Goal: Register for event/course

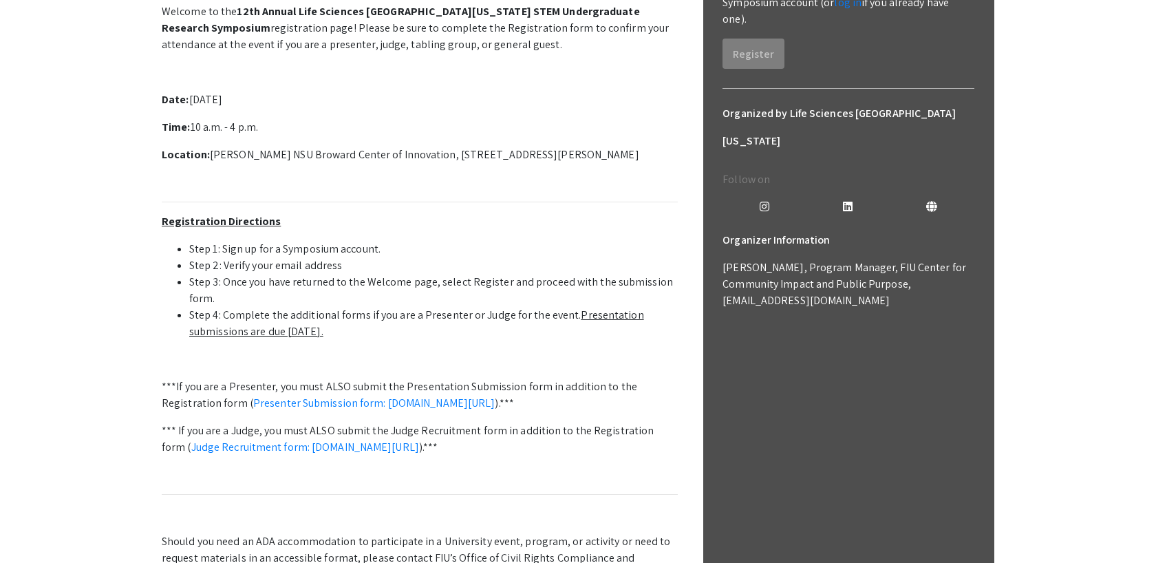
scroll to position [199, 0]
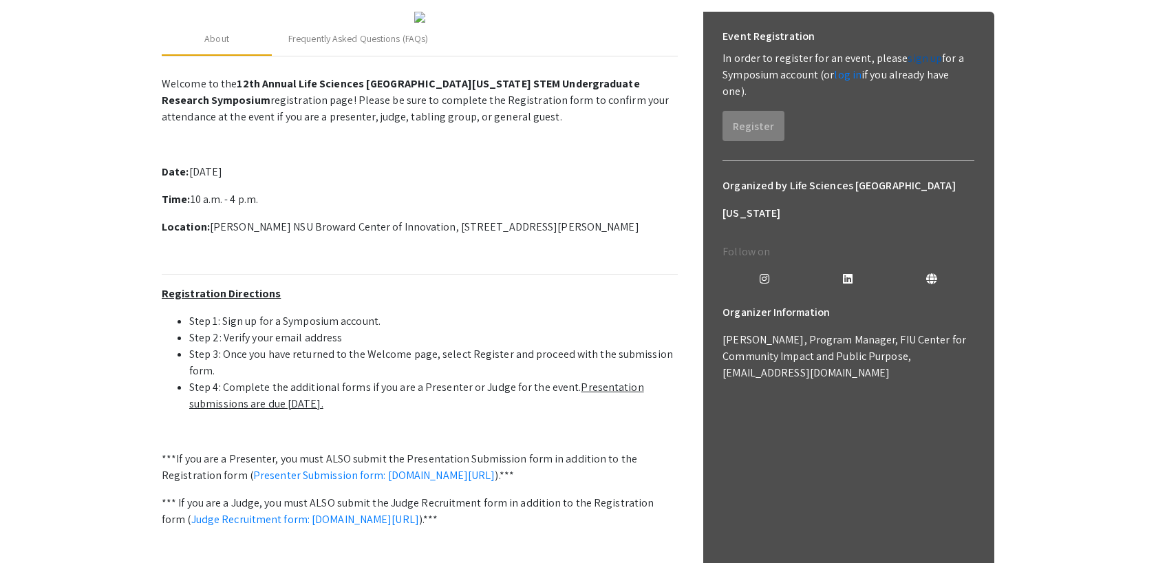
click at [913, 63] on link "sign up" at bounding box center [924, 58] width 34 height 14
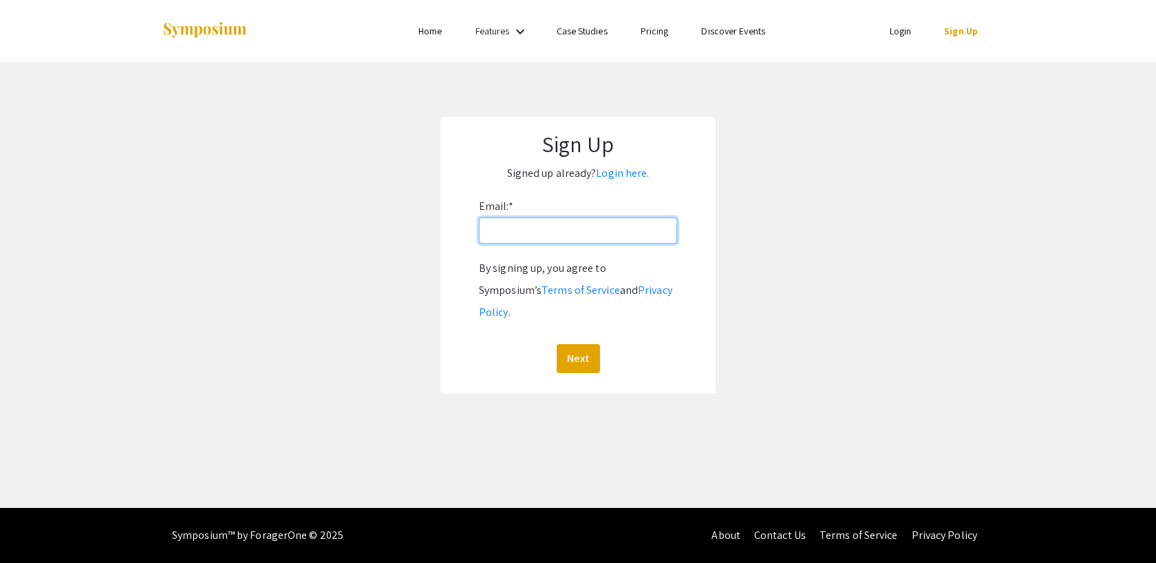
click at [521, 236] on input "Email: *" at bounding box center [578, 230] width 198 height 26
type input "[EMAIL_ADDRESS][DOMAIN_NAME]"
click at [572, 344] on button "Next" at bounding box center [578, 358] width 43 height 29
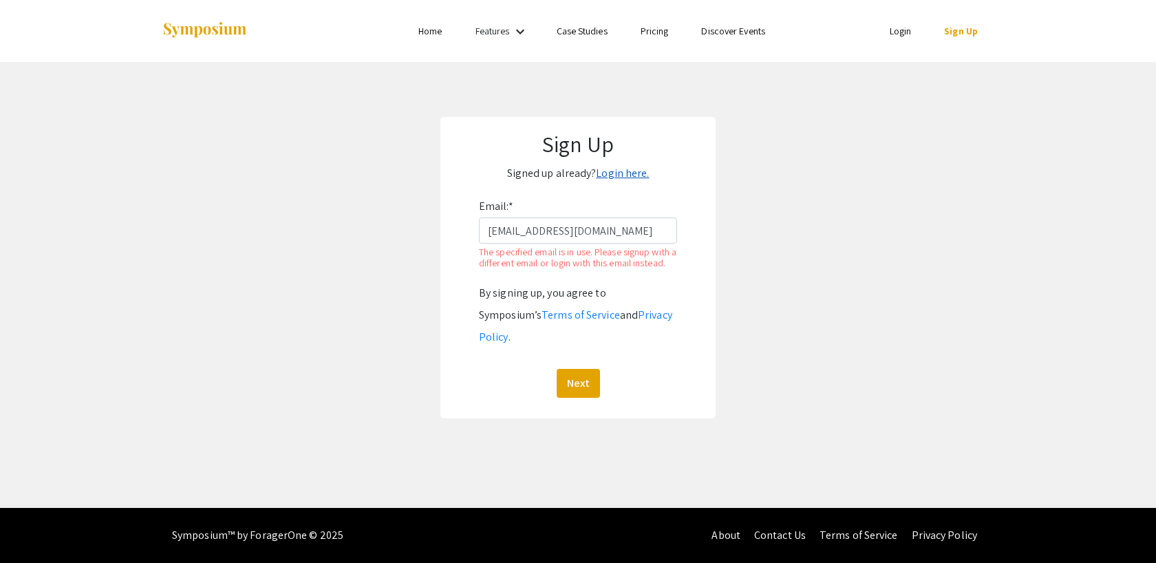
click at [630, 171] on link "Login here." at bounding box center [622, 173] width 53 height 14
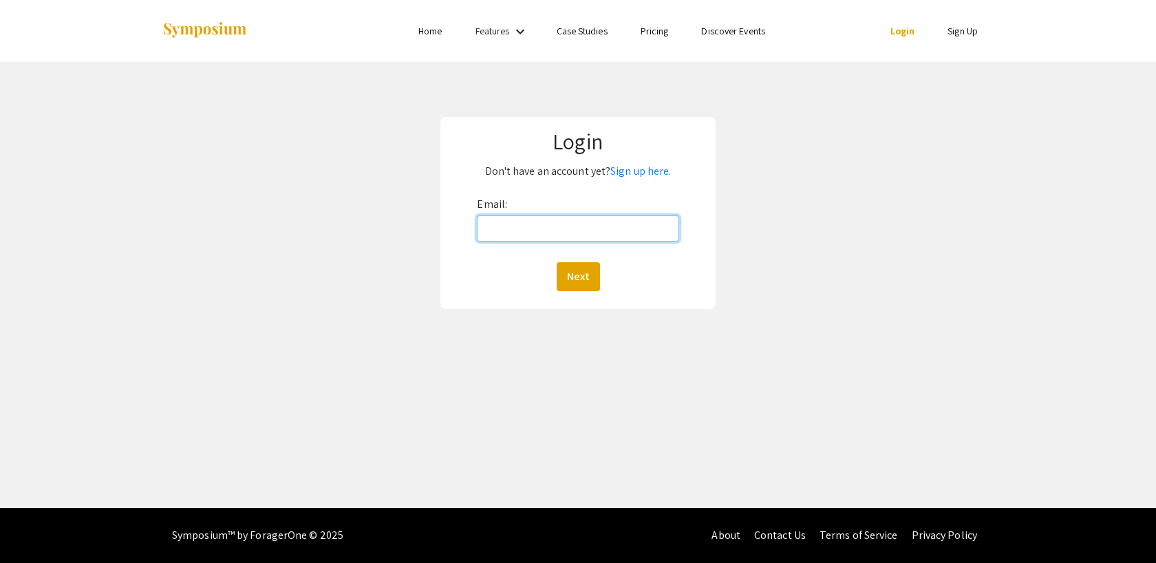
click at [516, 222] on input "Email:" at bounding box center [578, 228] width 202 height 26
type input "[EMAIL_ADDRESS][DOMAIN_NAME]"
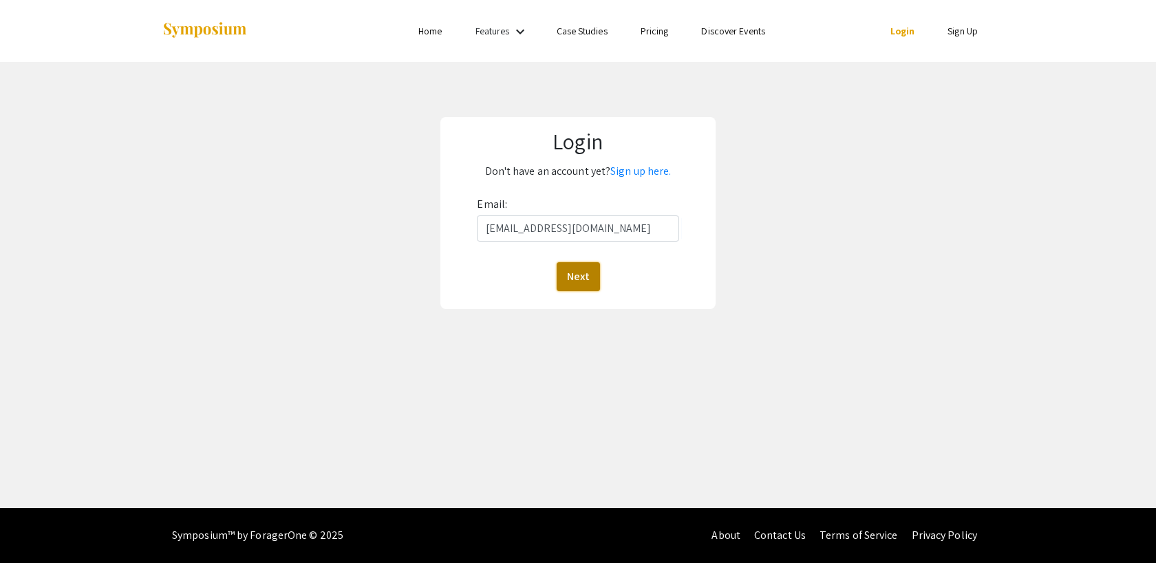
click at [574, 277] on button "Next" at bounding box center [578, 276] width 43 height 29
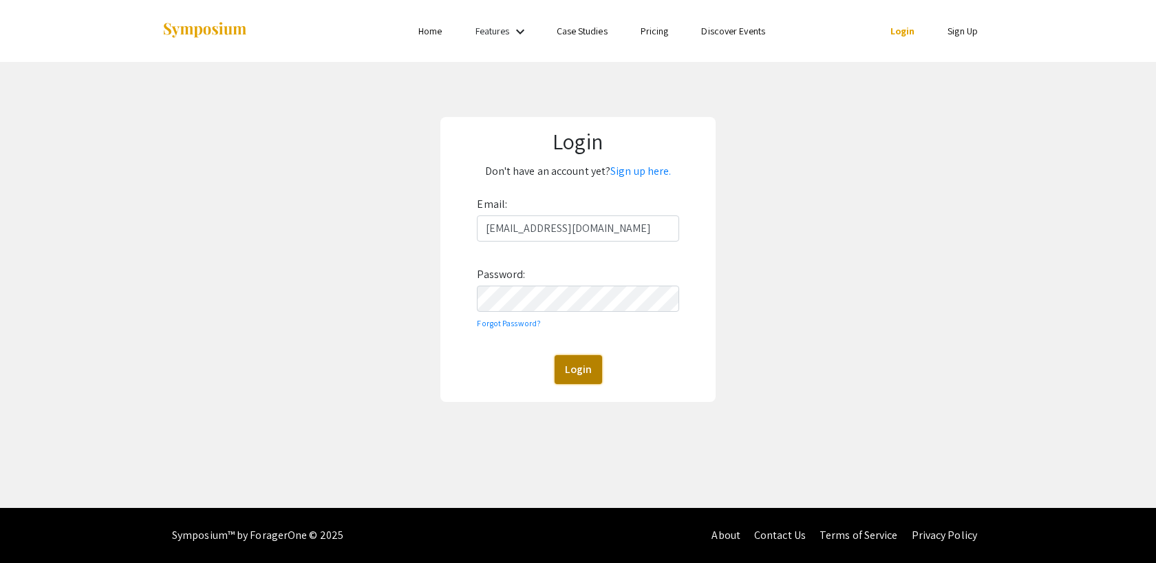
click at [585, 379] on button "Login" at bounding box center [578, 369] width 47 height 29
click at [571, 370] on button "Login" at bounding box center [578, 369] width 47 height 29
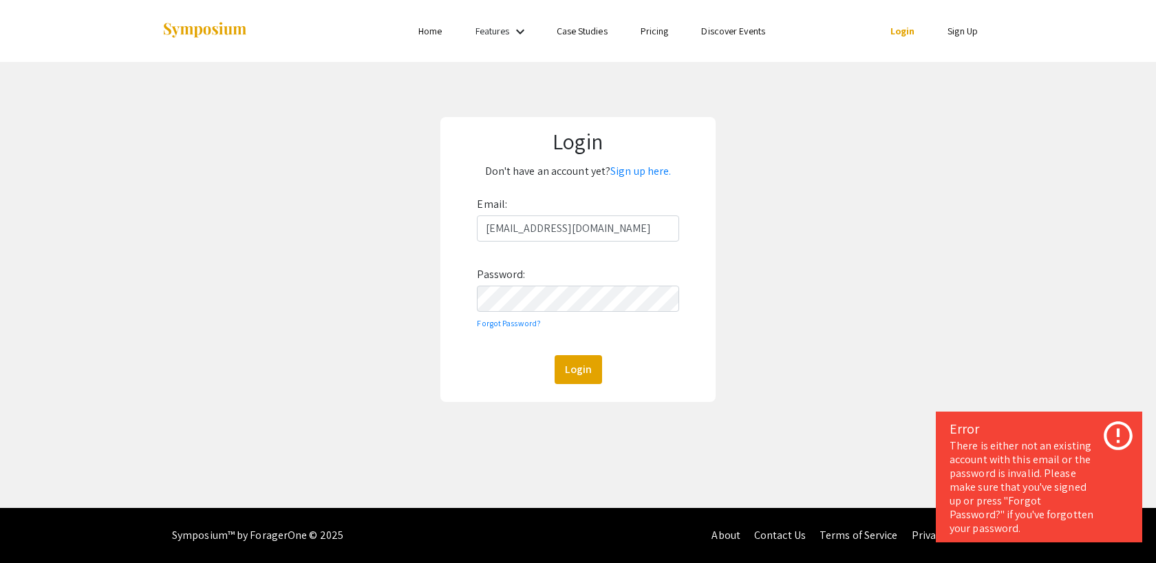
click at [511, 317] on div "Email: [EMAIL_ADDRESS][DOMAIN_NAME] Password: Forgot Password? Login" at bounding box center [578, 288] width 202 height 191
click at [506, 320] on link "Forgot Password?" at bounding box center [509, 323] width 64 height 10
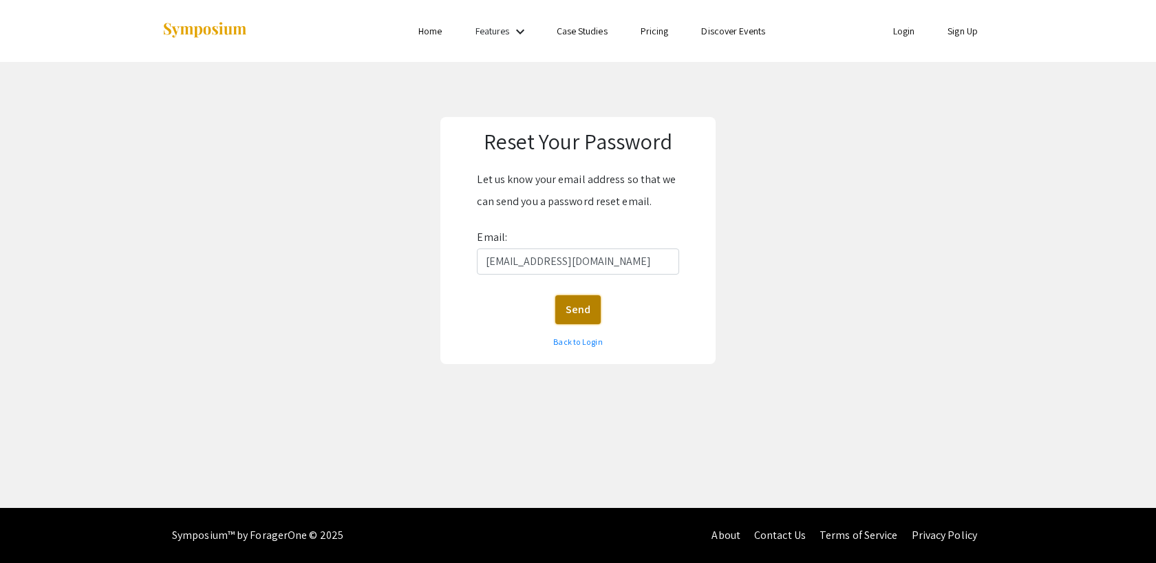
click at [576, 310] on button "Send" at bounding box center [577, 309] width 45 height 29
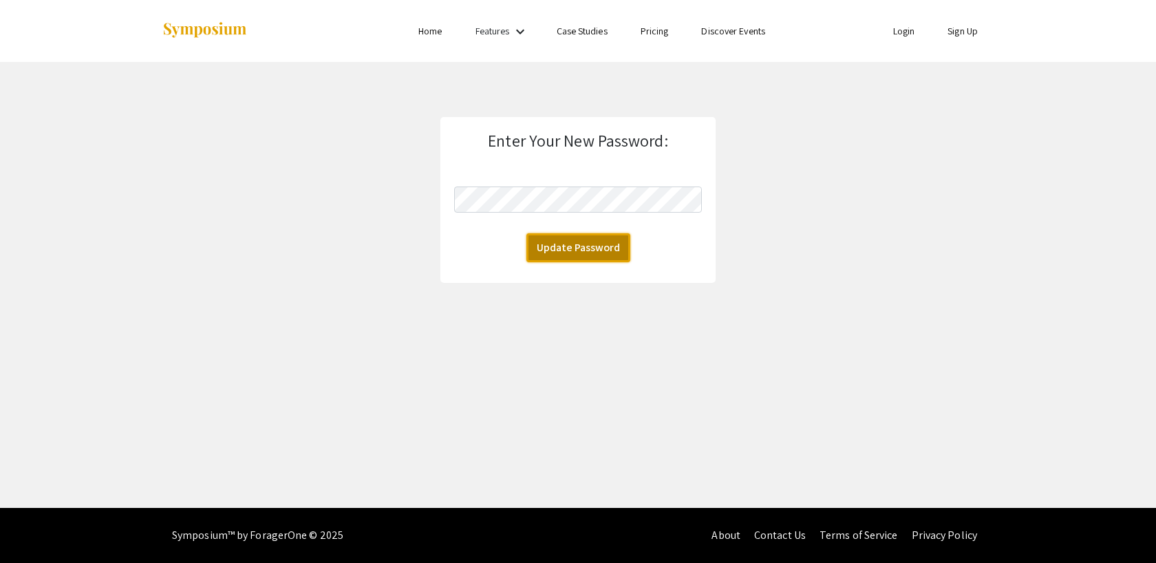
click at [601, 240] on button "Update Password" at bounding box center [578, 247] width 104 height 29
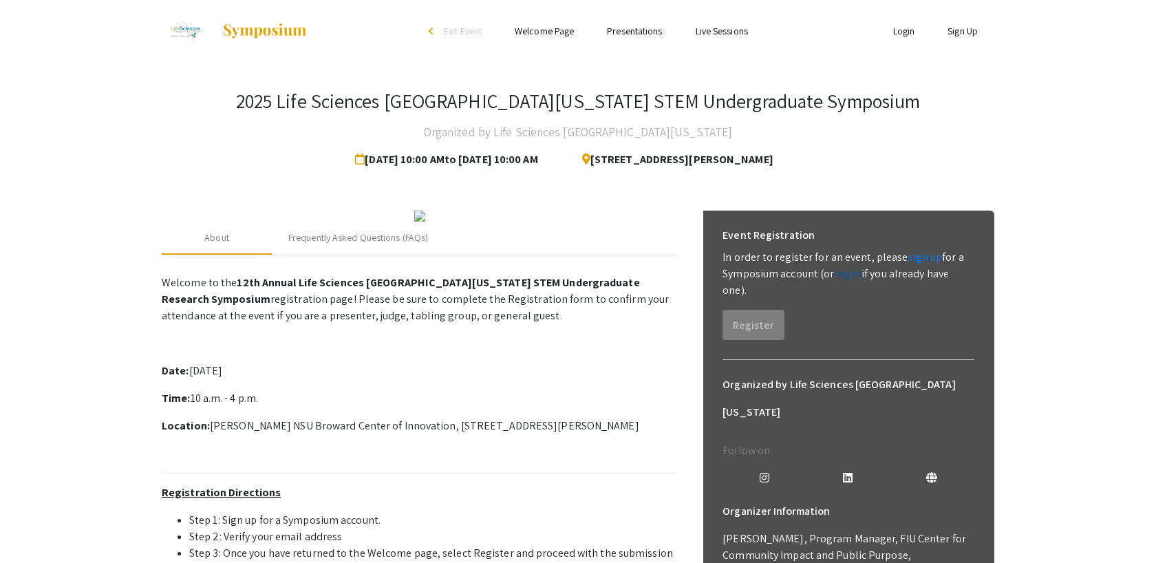
click at [848, 275] on link "log in" at bounding box center [848, 273] width 28 height 14
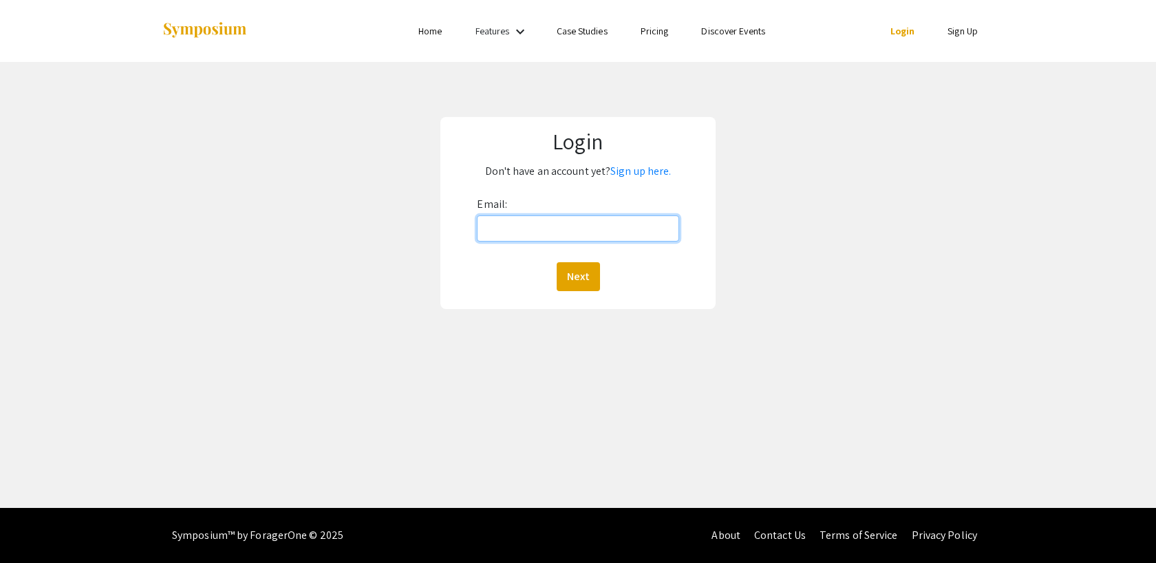
click at [556, 224] on input "Email:" at bounding box center [578, 228] width 202 height 26
type input "[EMAIL_ADDRESS][DOMAIN_NAME]"
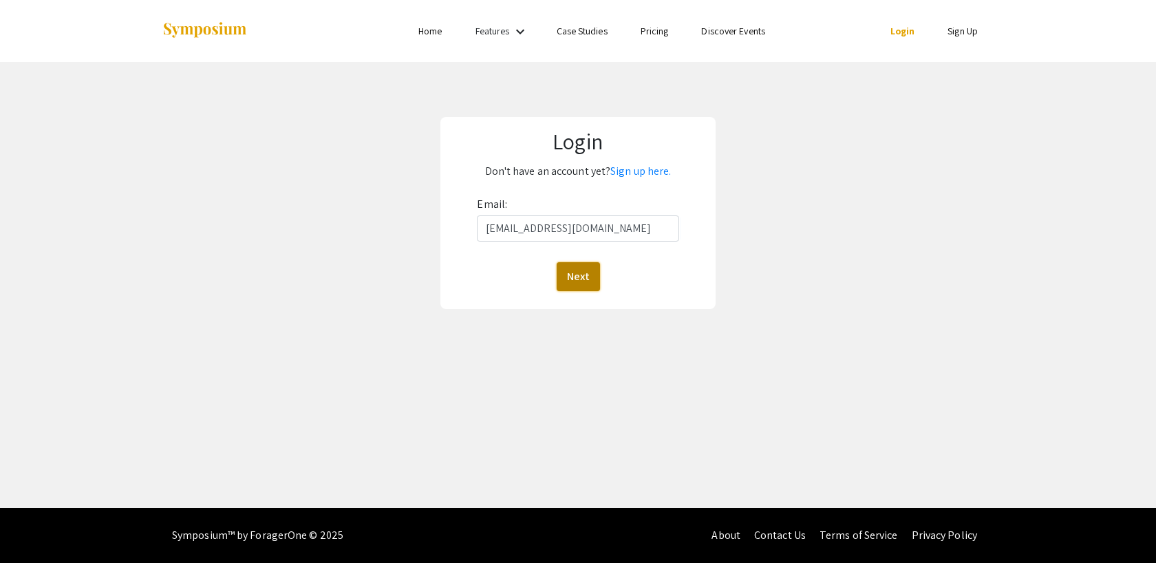
click at [575, 279] on button "Next" at bounding box center [578, 276] width 43 height 29
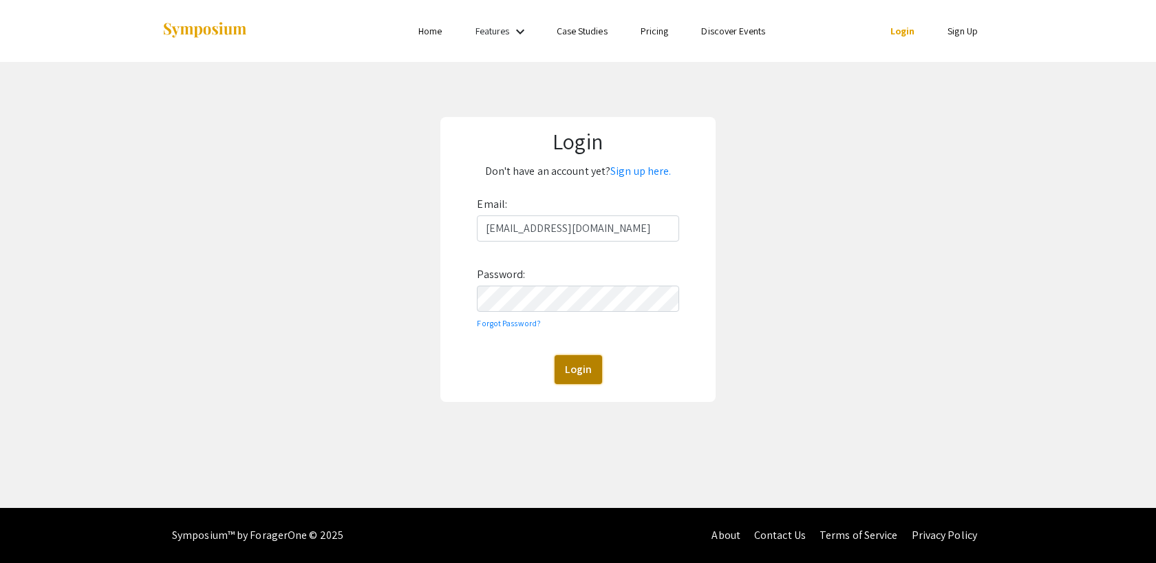
click at [579, 370] on button "Login" at bounding box center [578, 369] width 47 height 29
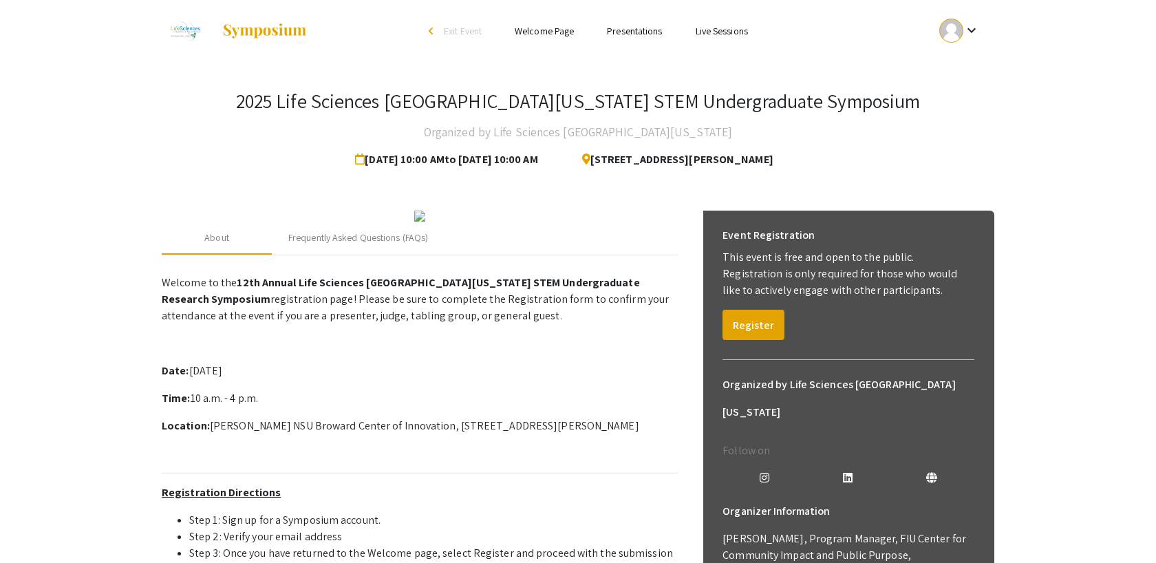
scroll to position [44, 0]
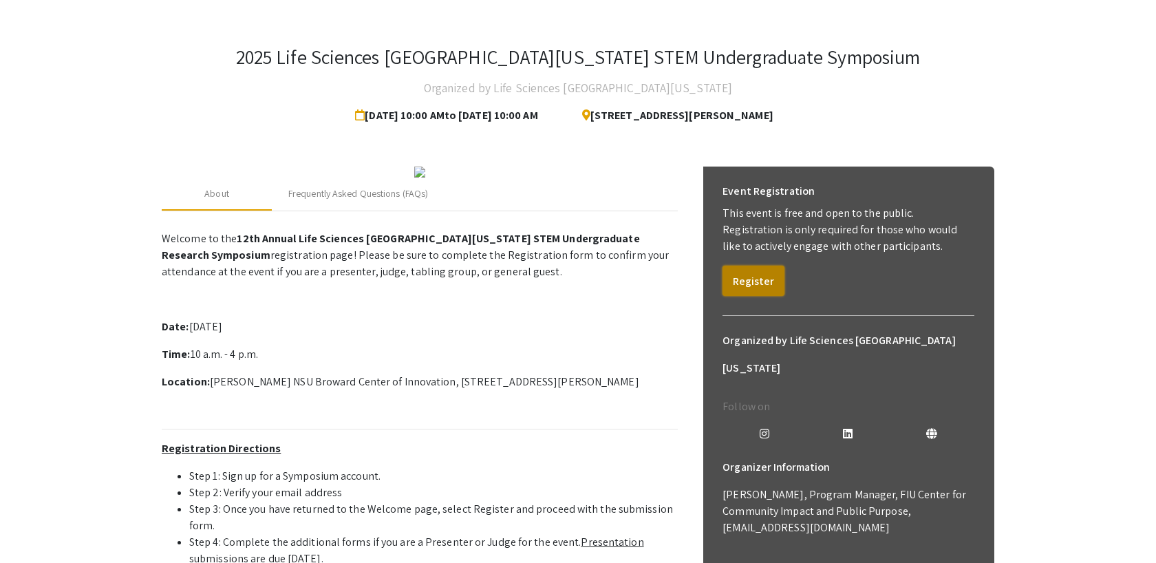
click at [763, 283] on button "Register" at bounding box center [753, 281] width 62 height 30
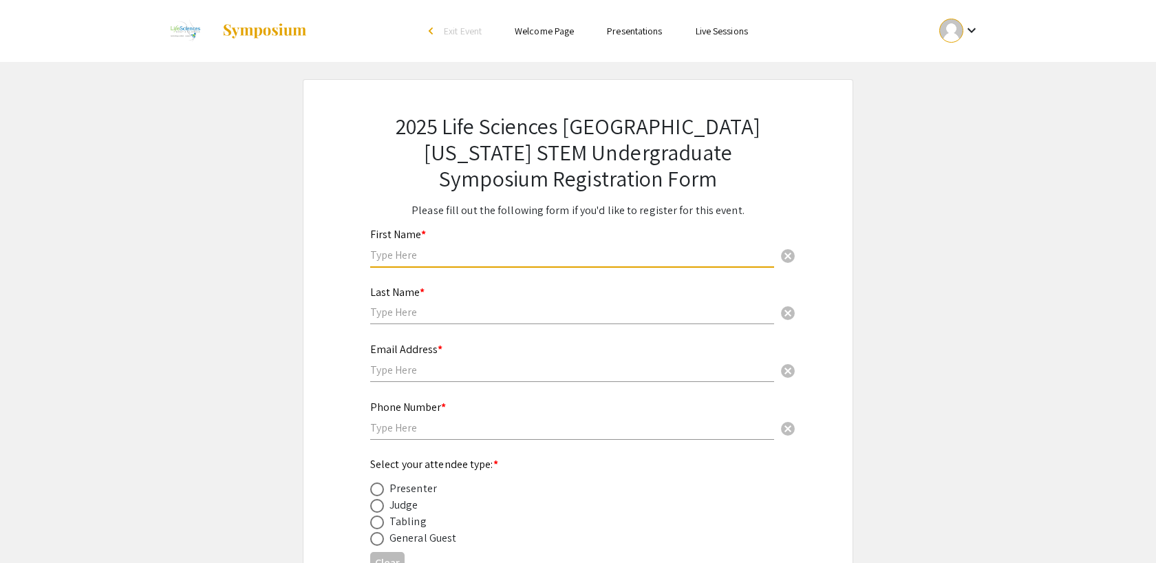
click at [678, 255] on input "text" at bounding box center [572, 255] width 404 height 14
click at [521, 255] on input "text" at bounding box center [572, 255] width 404 height 14
type input "Abhi"
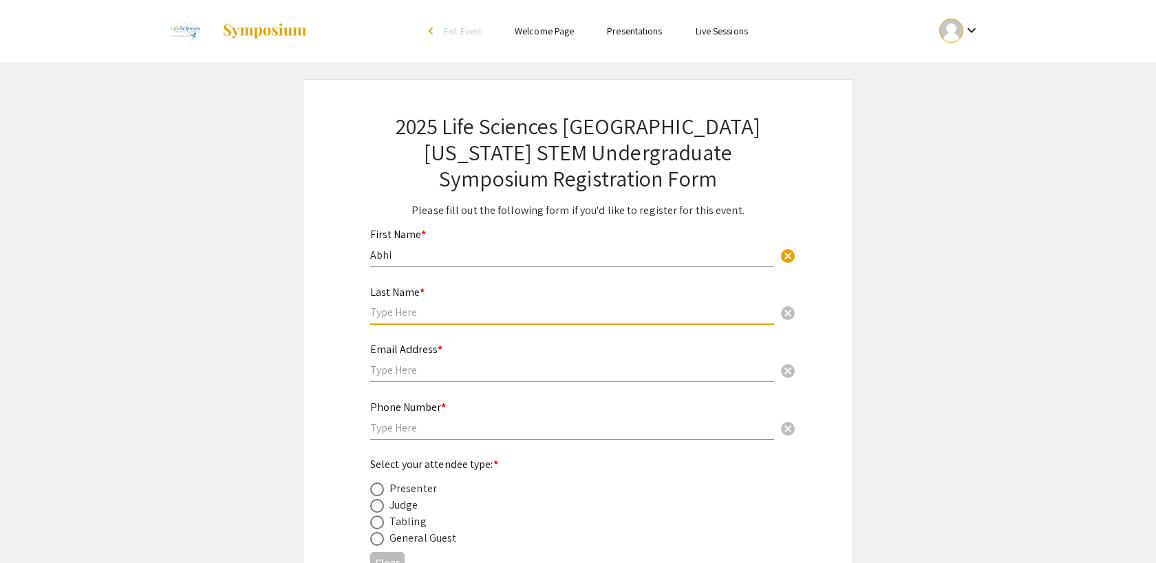
click at [504, 314] on input "text" at bounding box center [572, 312] width 404 height 14
type input "Boyapati"
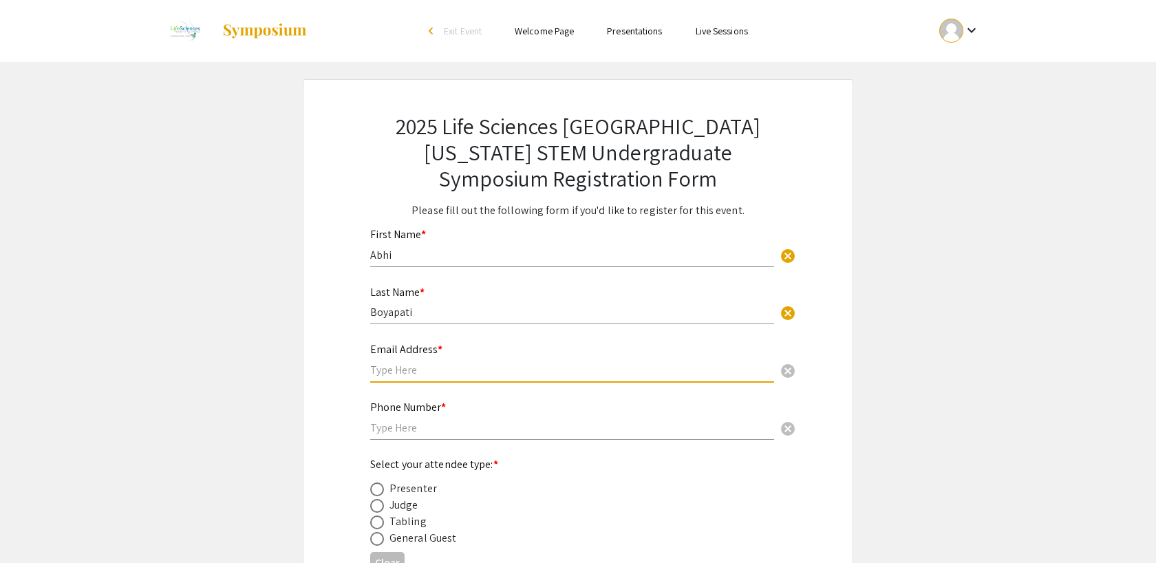
click at [443, 367] on input "text" at bounding box center [572, 370] width 404 height 14
type input "[EMAIL_ADDRESS][DOMAIN_NAME]"
click at [424, 430] on input "text" at bounding box center [572, 427] width 404 height 14
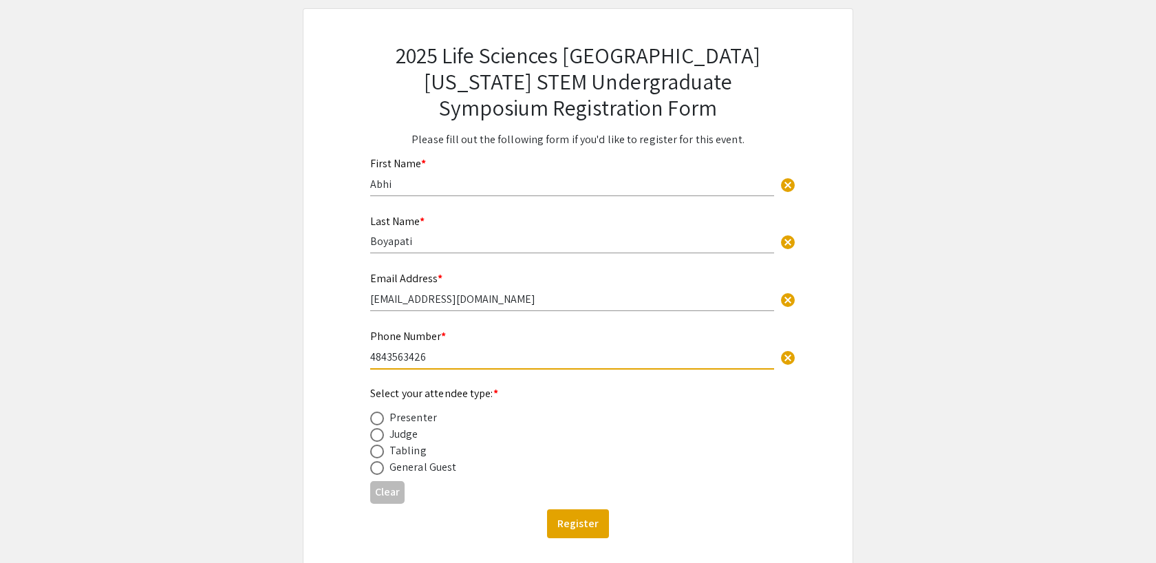
scroll to position [78, 0]
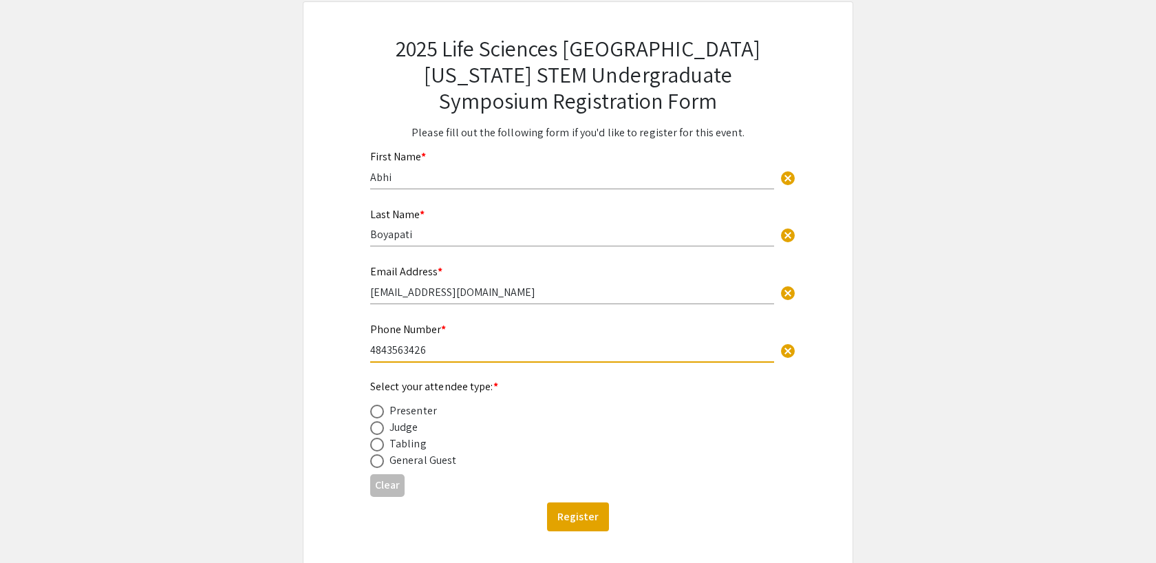
type input "4843563426"
click at [412, 465] on div "General Guest" at bounding box center [422, 460] width 67 height 17
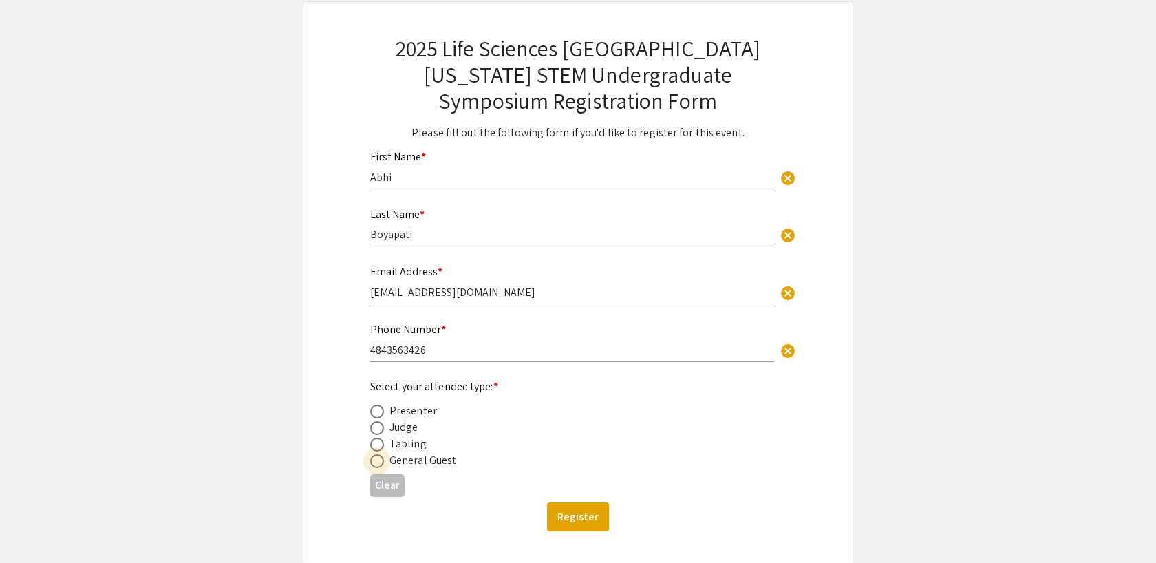
click at [380, 464] on span at bounding box center [377, 461] width 14 height 14
click at [380, 464] on input "radio" at bounding box center [377, 461] width 14 height 14
radio input "true"
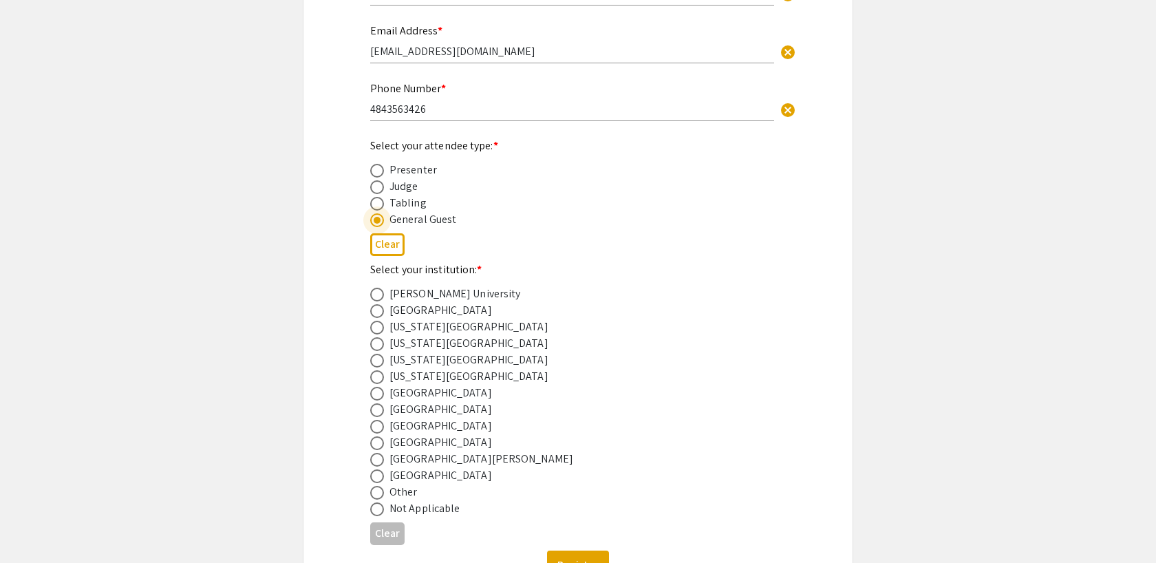
scroll to position [373, 0]
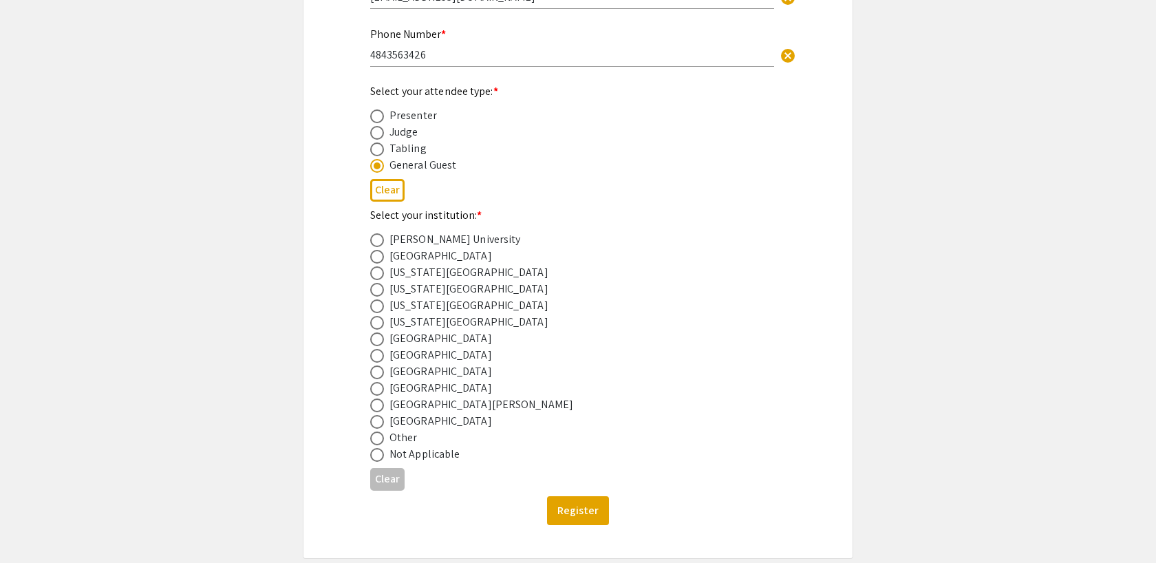
click at [426, 376] on div "Nova Southeastern University" at bounding box center [440, 371] width 103 height 17
click at [382, 378] on span at bounding box center [377, 372] width 14 height 14
click at [382, 378] on input "radio" at bounding box center [377, 372] width 14 height 14
radio input "true"
click at [576, 518] on button "Register" at bounding box center [578, 510] width 62 height 29
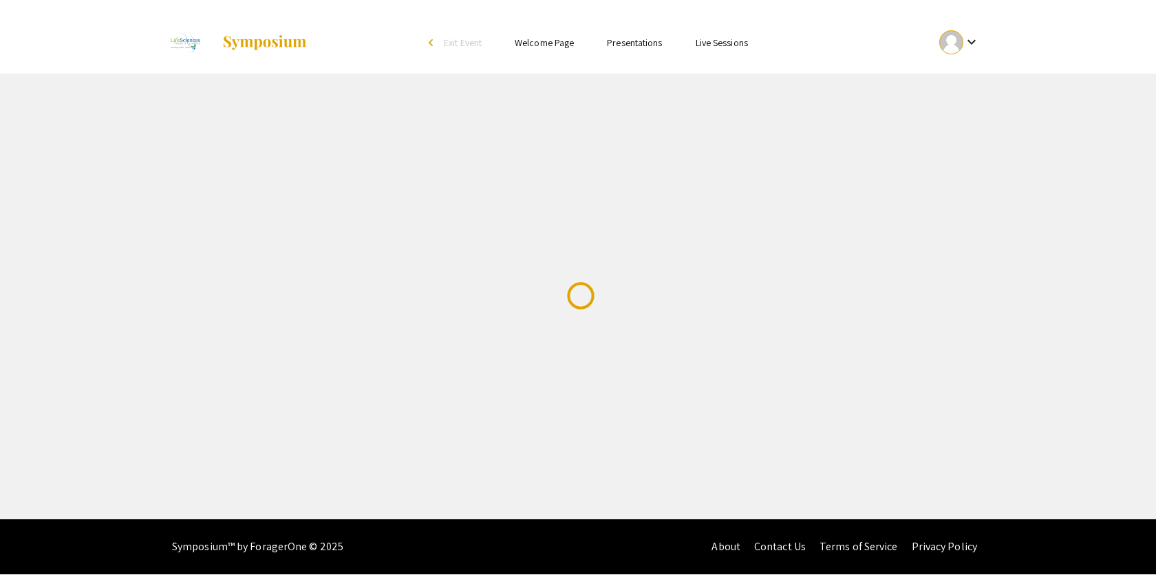
scroll to position [0, 0]
